Goal: Task Accomplishment & Management: Manage account settings

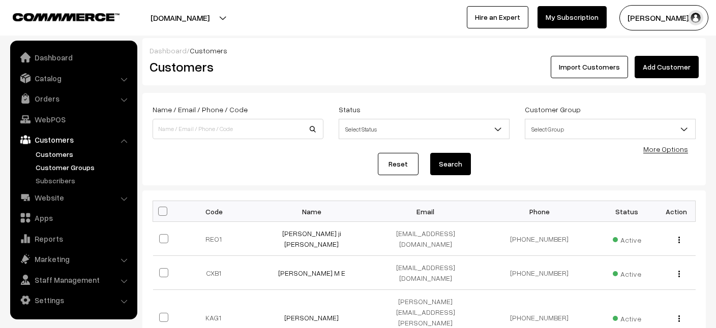
click at [48, 166] on link "Customer Groups" at bounding box center [83, 167] width 101 height 11
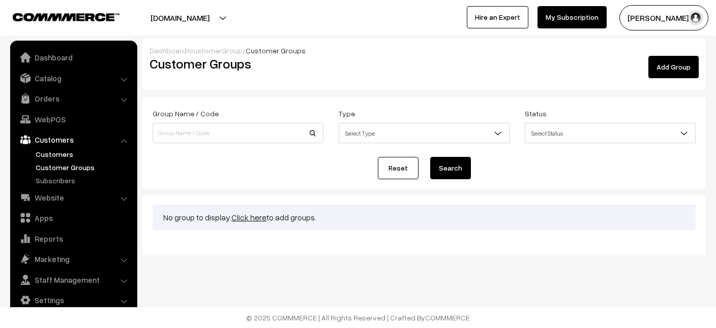
click at [53, 153] on link "Customers" at bounding box center [83, 154] width 101 height 11
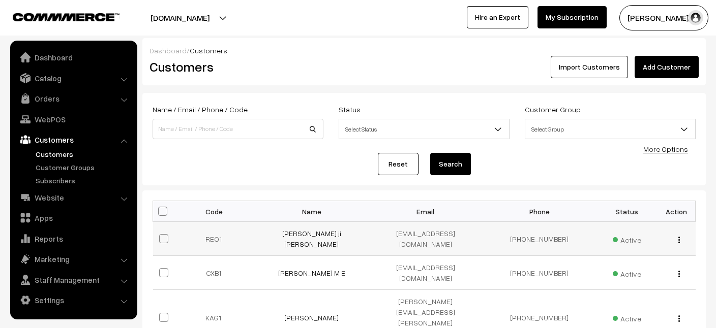
click at [680, 238] on div "view Edit Delete" at bounding box center [677, 239] width 26 height 11
click at [678, 237] on img "button" at bounding box center [679, 240] width 2 height 7
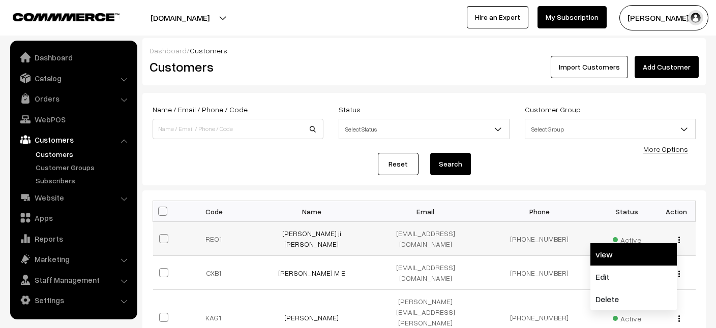
click at [634, 259] on link "view" at bounding box center [633, 255] width 86 height 22
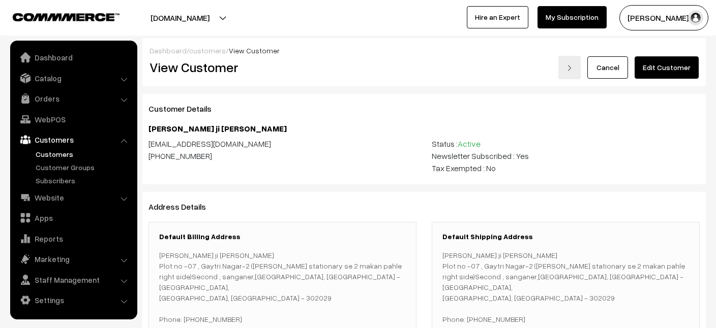
scroll to position [245, 0]
